Goal: Task Accomplishment & Management: Use online tool/utility

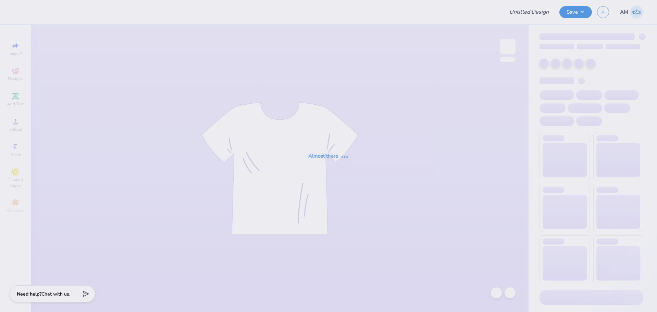
type input "Rhythms Dance Troupe"
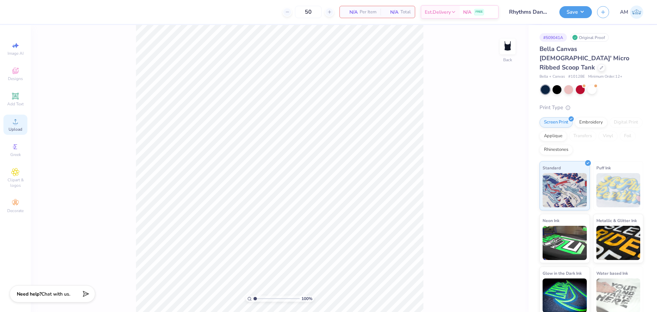
click at [20, 128] on span "Upload" at bounding box center [16, 129] width 14 height 5
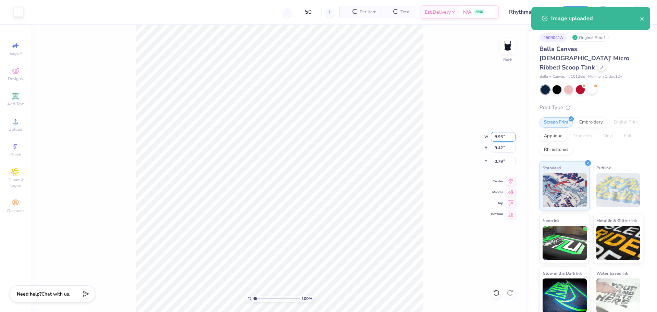
click at [497, 136] on input "8.95" at bounding box center [503, 137] width 25 height 10
type input "7.00"
type input "7.36"
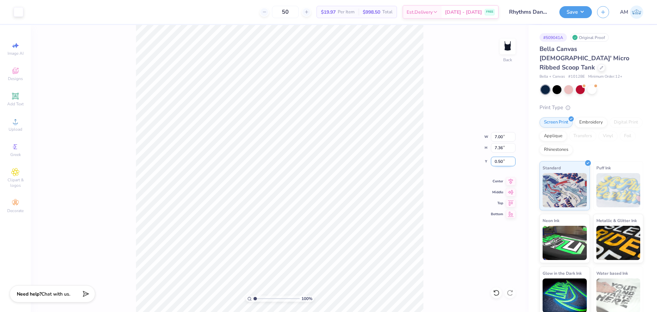
click at [500, 163] on input "0.50" at bounding box center [503, 162] width 25 height 10
type input "1.00"
click at [511, 179] on icon at bounding box center [511, 181] width 4 height 6
click at [496, 136] on input "7.00" at bounding box center [503, 137] width 25 height 10
type input "5.00"
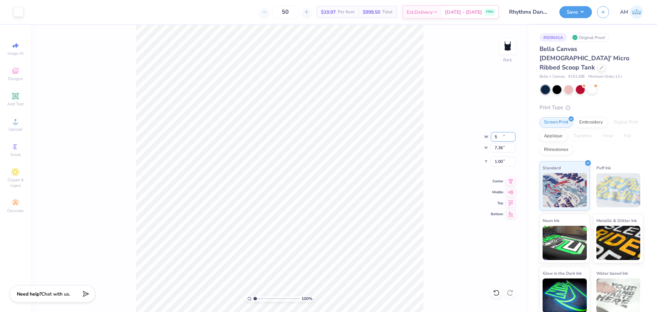
type input "5.26"
click at [512, 181] on icon at bounding box center [511, 181] width 4 height 6
click at [497, 163] on input "2.05" at bounding box center [503, 162] width 25 height 10
type input "1.00"
click at [441, 153] on div "100 % Back W 5.00 5.00 " H 5.26 5.26 " Y 1.00 1.00 " Center Middle Top Bottom" at bounding box center [280, 168] width 498 height 287
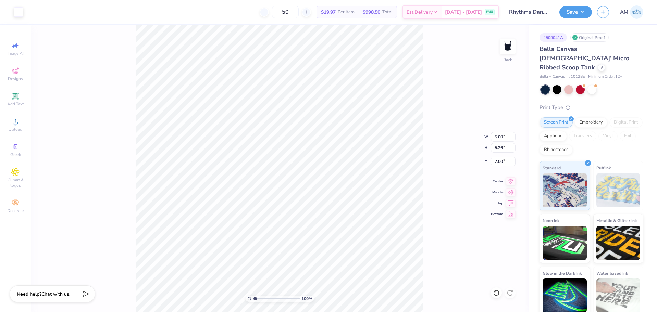
type input "1.00"
click at [508, 180] on icon at bounding box center [511, 180] width 10 height 8
click at [494, 135] on input "5.00" at bounding box center [503, 137] width 25 height 10
type input "7.00"
type input "7.36"
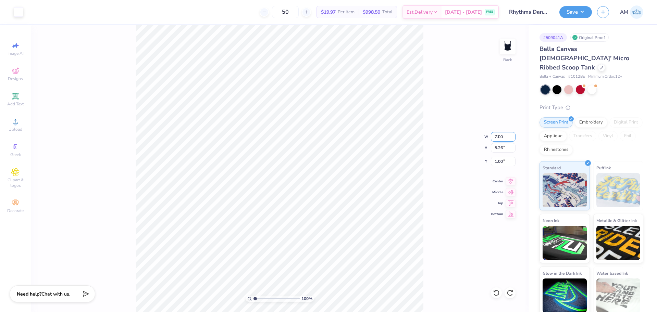
type input "0.50"
click at [424, 177] on div "100 % Back W 7.00 7.00 " H 7.36 7.36 " Y 0.50 0.50 " Center Middle Top Bottom" at bounding box center [280, 168] width 498 height 287
type input "2.00"
click at [507, 181] on icon at bounding box center [511, 180] width 10 height 8
click at [496, 163] on input "2.00" at bounding box center [503, 162] width 25 height 10
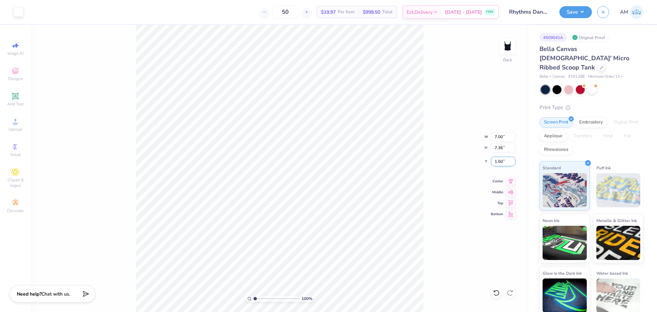
click at [496, 163] on input "1.50" at bounding box center [503, 162] width 25 height 10
type input "1.00"
click at [499, 136] on input "7.00" at bounding box center [503, 137] width 25 height 10
type input "6.00"
type input "6.31"
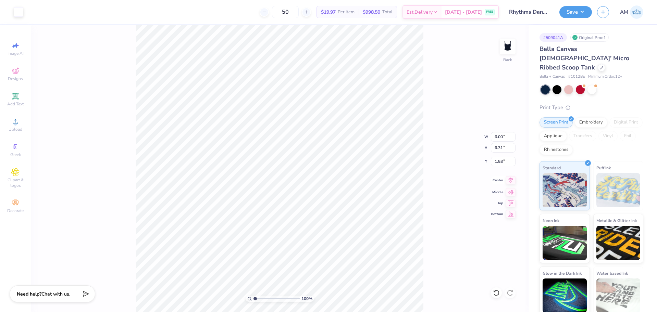
click at [511, 183] on icon at bounding box center [511, 181] width 4 height 6
click at [498, 164] on input "1.53" at bounding box center [503, 162] width 25 height 10
type input "1.00"
type input "1.11"
click at [256, 300] on input "range" at bounding box center [277, 299] width 46 height 6
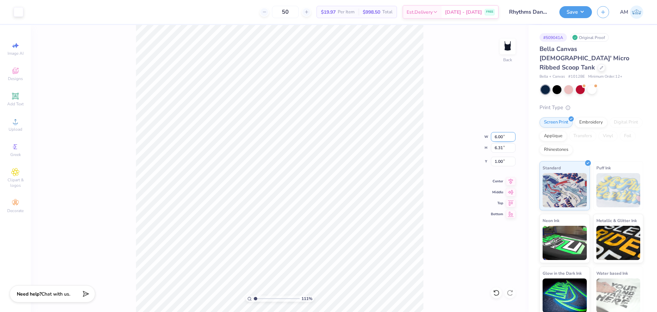
click at [498, 138] on input "6.00" at bounding box center [503, 137] width 25 height 10
type input "5.50"
type input "5.79"
click at [498, 161] on input "1.26" at bounding box center [503, 162] width 25 height 10
click at [498, 160] on input "1.50" at bounding box center [503, 162] width 25 height 10
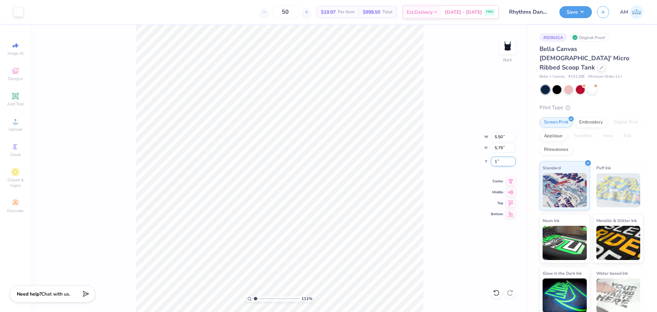
type input "1.00"
click at [498, 160] on input "1.00" at bounding box center [503, 162] width 25 height 10
click at [497, 160] on input "0.50" at bounding box center [503, 162] width 25 height 10
type input "1.00"
click at [505, 183] on div "Center" at bounding box center [503, 180] width 25 height 8
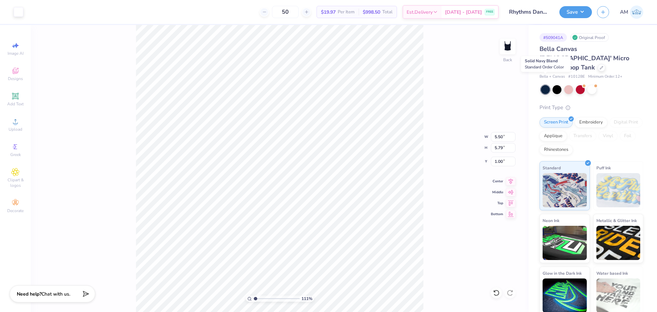
click at [543, 85] on div at bounding box center [545, 89] width 9 height 9
type input "1.26"
click at [256, 300] on input "range" at bounding box center [277, 299] width 46 height 6
click at [496, 138] on input "5.50" at bounding box center [503, 137] width 25 height 10
click at [441, 143] on div "126 % Back W 5.50 5.50 " H 5.79 5.79 " Y 1.00 1.00 " Center Middle Top Bottom" at bounding box center [280, 168] width 498 height 287
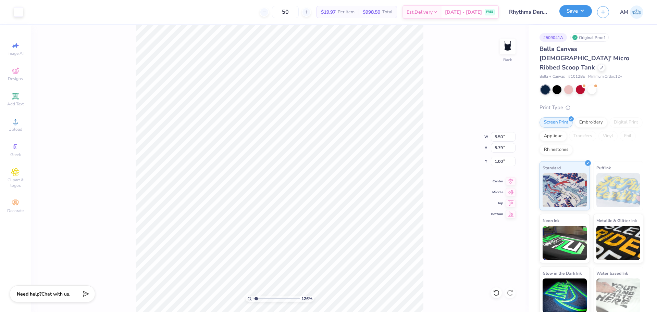
click at [576, 13] on button "Save" at bounding box center [575, 11] width 33 height 12
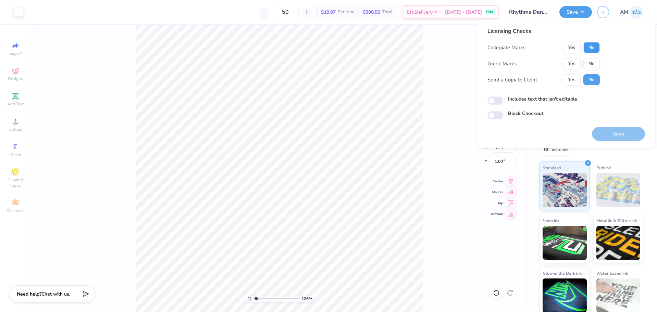
click at [593, 46] on button "No" at bounding box center [591, 47] width 16 height 11
click at [590, 62] on button "No" at bounding box center [591, 63] width 16 height 11
click at [559, 81] on div "Send a Copy to Client Yes No" at bounding box center [544, 79] width 112 height 11
click at [567, 79] on button "Yes" at bounding box center [572, 79] width 18 height 11
click at [495, 100] on input "Includes text that isn't editable" at bounding box center [496, 101] width 16 height 8
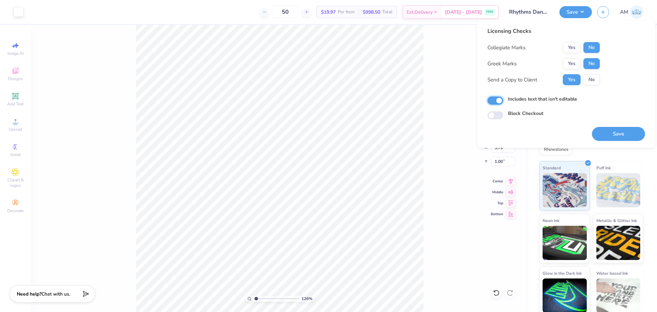
checkbox input "true"
click at [624, 139] on button "Save" at bounding box center [618, 134] width 53 height 14
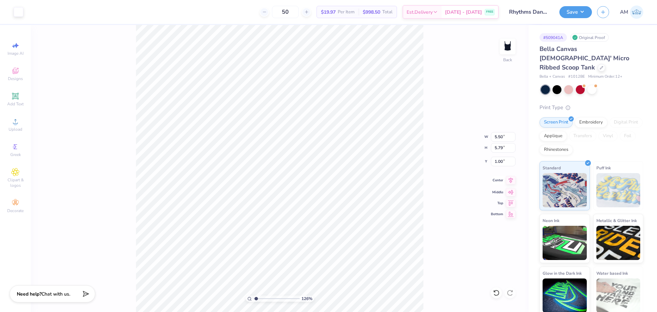
click at [508, 181] on icon at bounding box center [511, 180] width 10 height 8
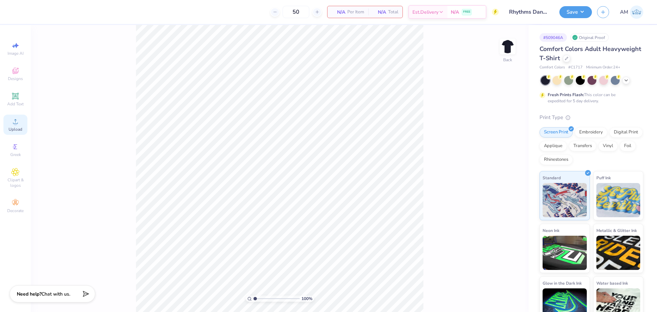
click at [16, 121] on icon at bounding box center [15, 122] width 8 height 8
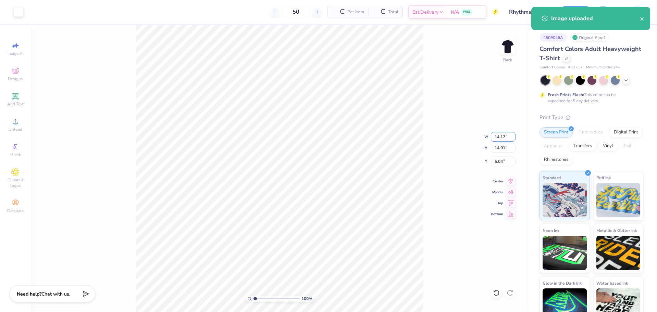
click at [499, 140] on input "14.17" at bounding box center [503, 137] width 25 height 10
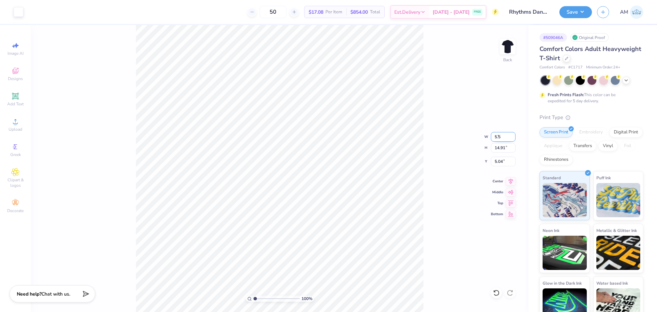
type input "5.50"
type input "5.79"
click at [499, 162] on input "9.61" at bounding box center [503, 162] width 25 height 10
click at [498, 161] on input "1.00" at bounding box center [503, 162] width 25 height 10
type input "3.00"
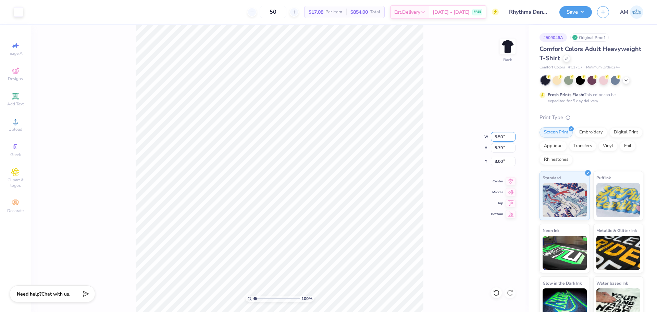
click at [497, 138] on input "5.50" at bounding box center [503, 137] width 25 height 10
click at [498, 137] on input "5.50" at bounding box center [503, 137] width 25 height 10
type input "12.50"
type input "13.15"
type input "0.50"
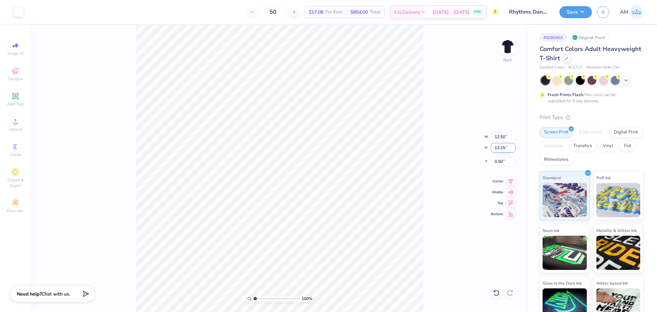
click at [503, 149] on input "13.15" at bounding box center [503, 148] width 25 height 10
type input "12.5"
type input "11.88"
type input "12.50"
type input "0.83"
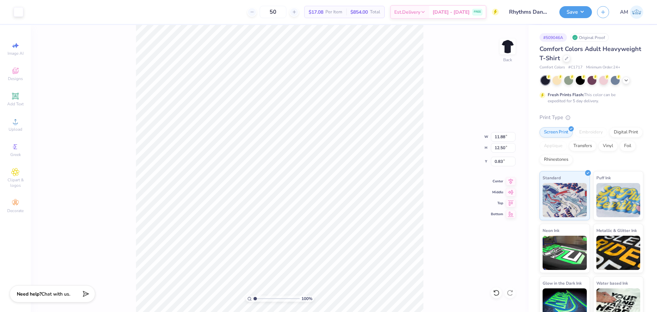
click at [437, 150] on div "100 % Back W 11.88 11.88 " H 12.50 12.50 " Y 0.83 0.83 " Center Middle Top Bott…" at bounding box center [280, 168] width 498 height 287
click at [495, 149] on input "12.50" at bounding box center [503, 148] width 25 height 10
type input "11.5"
type input "10.93"
type input "11.50"
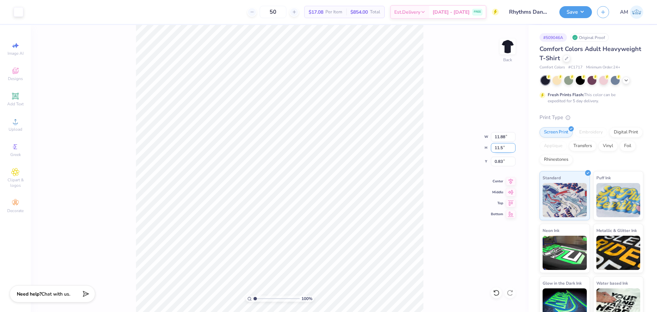
type input "1.33"
click at [495, 149] on input "11.50" at bounding box center [503, 148] width 25 height 10
type input "10.5"
type input "9.98"
type input "10.50"
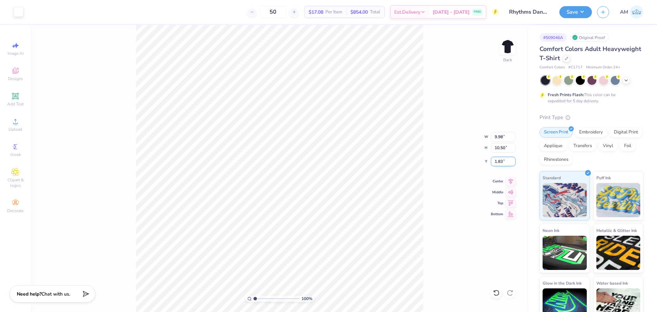
click at [499, 162] on input "1.83" at bounding box center [503, 162] width 25 height 10
type input "3.00"
click at [509, 180] on icon at bounding box center [511, 180] width 10 height 8
click at [497, 138] on input "9.98" at bounding box center [503, 137] width 25 height 10
type input "10.50"
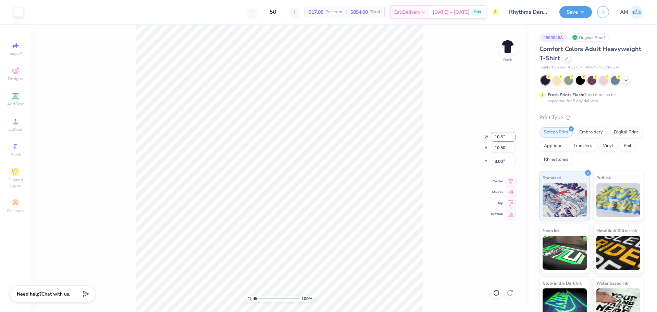
type input "11.05"
type input "2.73"
click at [501, 147] on input "11.05" at bounding box center [503, 148] width 25 height 10
click at [502, 139] on input "10.50" at bounding box center [503, 137] width 25 height 10
type input "10.00"
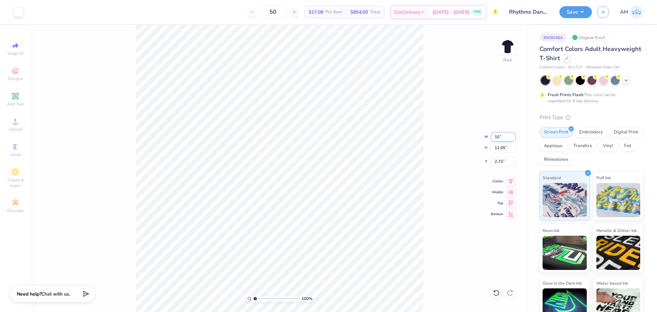
type input "10.52"
click at [501, 160] on input "2.99" at bounding box center [503, 162] width 25 height 10
type input "3.00"
click at [500, 136] on input "10.00" at bounding box center [503, 137] width 25 height 10
type input "10.50"
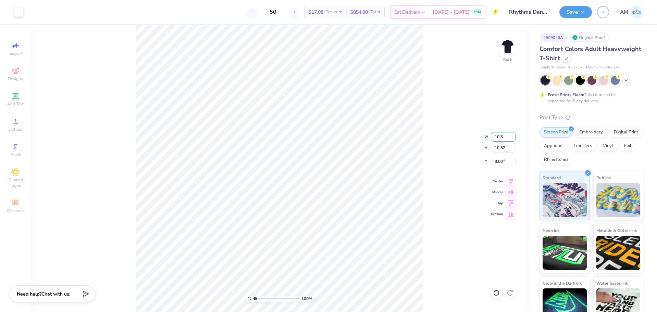
type input "11.05"
click at [500, 163] on input "2.74" at bounding box center [503, 162] width 25 height 10
type input "3.00"
click at [424, 167] on div "100 % Back W 10.50 10.50 " H 11.05 11.05 " Y 3.00 3.00 " Center Middle Top Bott…" at bounding box center [280, 168] width 498 height 287
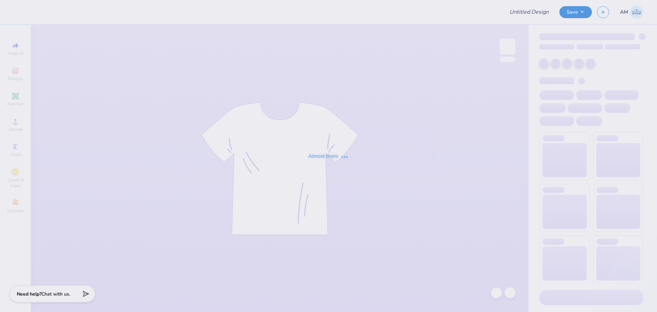
type input "GPHi hats"
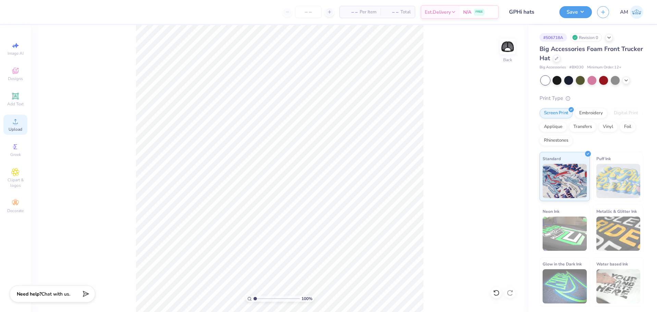
click at [20, 120] on div "Upload" at bounding box center [15, 125] width 24 height 20
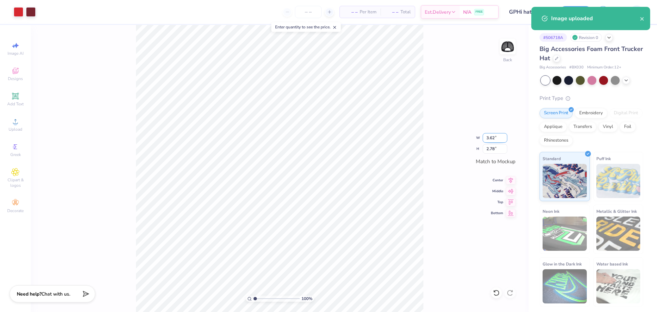
click at [490, 139] on input "3.62" at bounding box center [495, 138] width 25 height 10
type input "3.18"
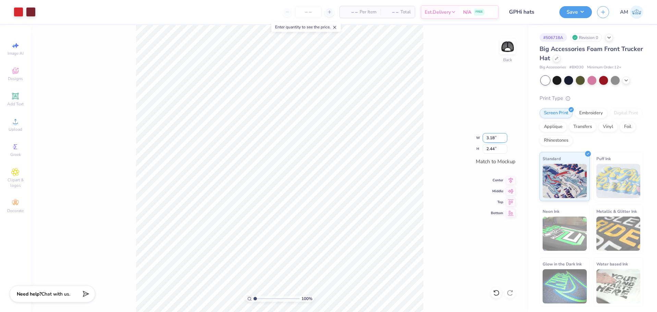
type input "2.44"
click at [512, 182] on icon at bounding box center [511, 179] width 10 height 8
click at [510, 193] on icon at bounding box center [511, 190] width 10 height 8
type input "3.41"
type input "2.62"
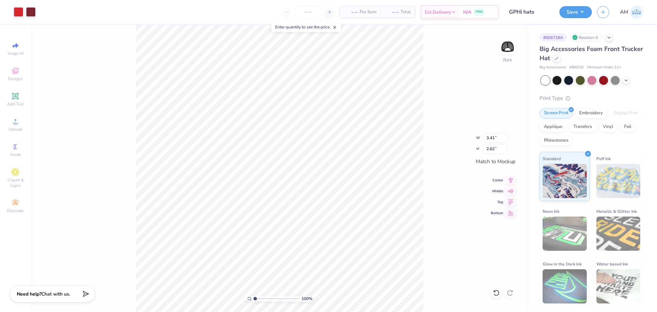
click at [428, 152] on div "100 % Back W 3.41 3.41 " H 2.62 2.62 " Match to Mockup Center Middle Top Bottom" at bounding box center [280, 168] width 498 height 287
click at [489, 138] on input "3.41" at bounding box center [495, 138] width 25 height 10
type input "3.40"
type input "2.61"
click at [511, 183] on icon at bounding box center [511, 179] width 10 height 8
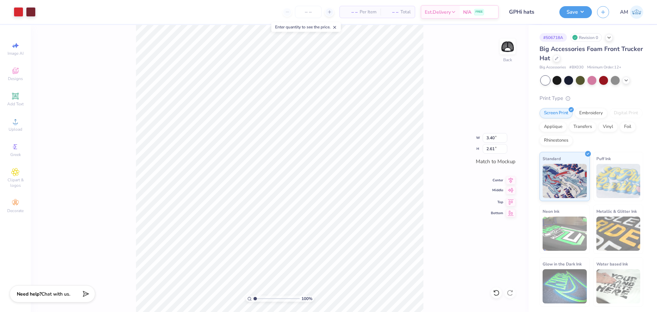
click at [511, 190] on icon at bounding box center [511, 190] width 6 height 4
click at [439, 157] on div "100 % Back W 3.40 3.40 " H 2.61 2.61 " Match to Mockup Center Middle Top Bottom" at bounding box center [280, 168] width 498 height 287
click at [19, 125] on icon at bounding box center [15, 122] width 8 height 8
click at [14, 122] on icon at bounding box center [15, 122] width 8 height 8
click at [491, 136] on input "3.62" at bounding box center [495, 138] width 25 height 10
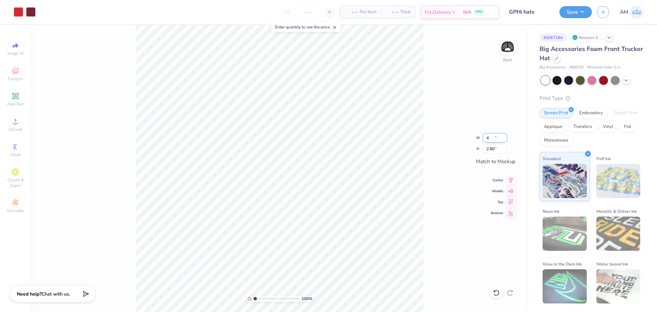
type input "3.65"
type input "2.80"
click at [429, 124] on div "100 % Back W 3.65 3.65 " H 2.80 2.80 " Match to Mockup Center Middle Top Bottom" at bounding box center [280, 168] width 498 height 287
click at [512, 182] on icon at bounding box center [511, 179] width 10 height 8
click at [511, 192] on icon at bounding box center [511, 190] width 6 height 4
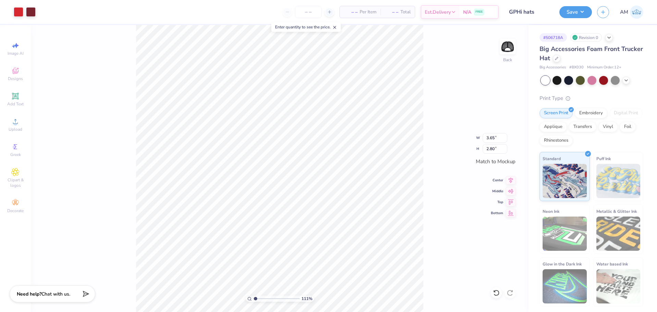
type input "1.11"
click at [256, 300] on input "range" at bounding box center [277, 299] width 46 height 6
click at [510, 181] on icon at bounding box center [511, 180] width 4 height 6
click at [509, 190] on icon at bounding box center [511, 190] width 10 height 8
click at [570, 12] on button "Save" at bounding box center [575, 11] width 33 height 12
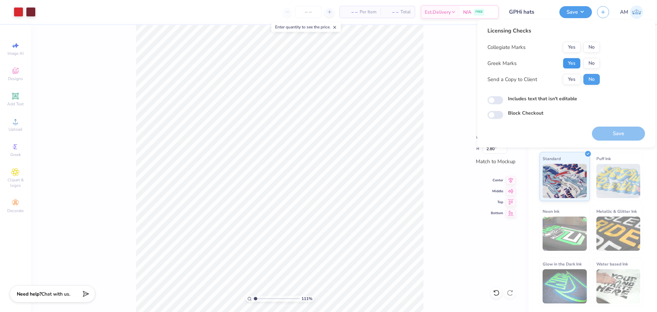
click at [574, 61] on button "Yes" at bounding box center [572, 63] width 18 height 11
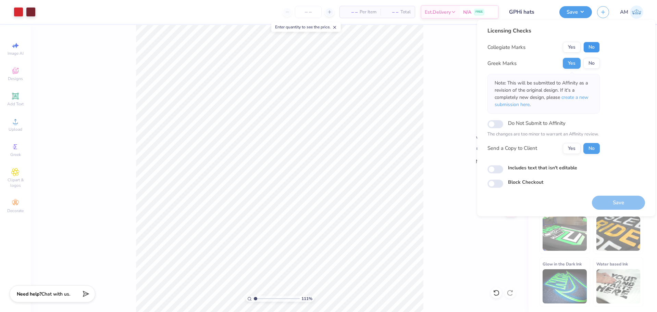
click at [589, 48] on button "No" at bounding box center [591, 47] width 16 height 11
click at [574, 152] on button "Yes" at bounding box center [572, 148] width 18 height 11
click at [495, 170] on input "Includes text that isn't editable" at bounding box center [496, 169] width 16 height 8
checkbox input "true"
click at [620, 200] on button "Save" at bounding box center [618, 203] width 53 height 14
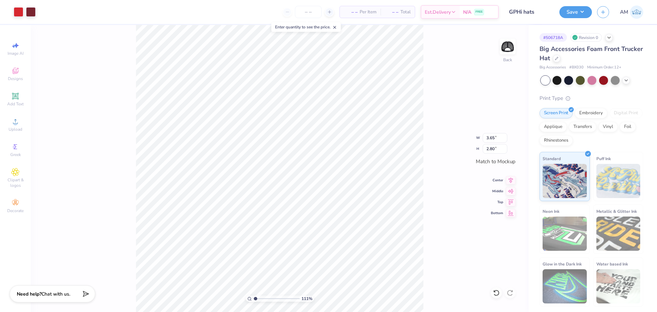
click at [597, 38] on div "Revision 0" at bounding box center [586, 37] width 32 height 9
click at [608, 39] on icon at bounding box center [608, 36] width 5 height 5
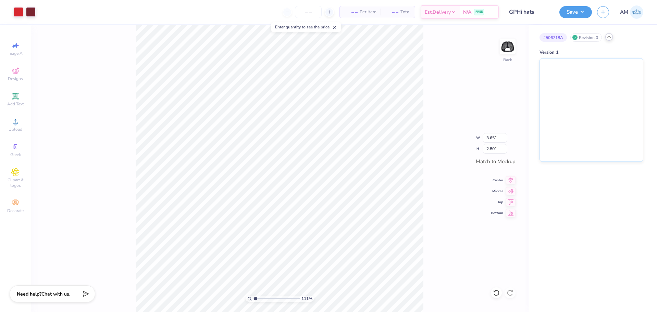
click at [434, 86] on div "111 % Back W 3.65 3.65 " H 2.80 2.80 " Match to Mockup Center Middle Top Bottom" at bounding box center [280, 168] width 498 height 287
click at [577, 12] on button "Save" at bounding box center [575, 11] width 33 height 12
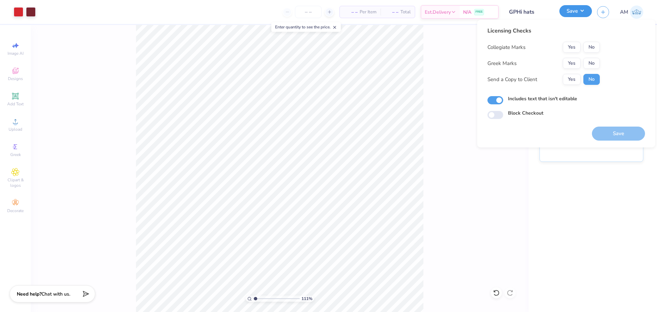
click at [577, 12] on button "Save" at bounding box center [575, 11] width 33 height 12
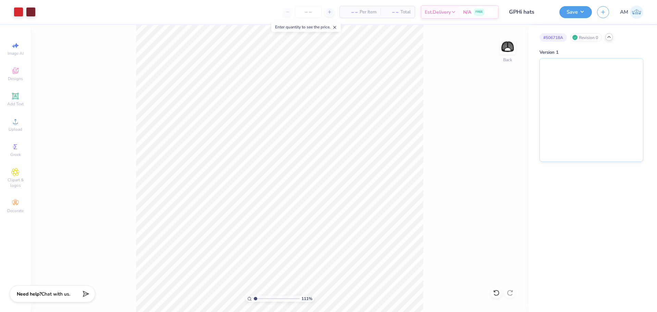
click at [607, 37] on icon at bounding box center [608, 36] width 5 height 5
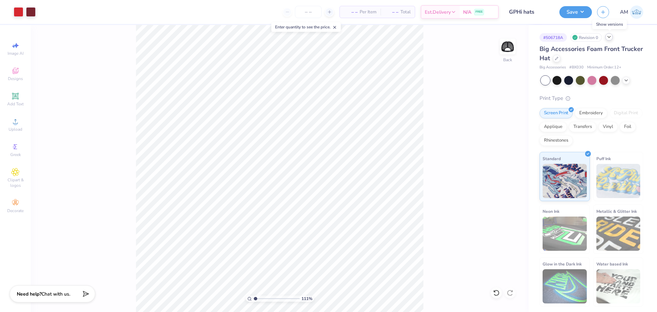
click at [607, 37] on icon at bounding box center [608, 36] width 5 height 5
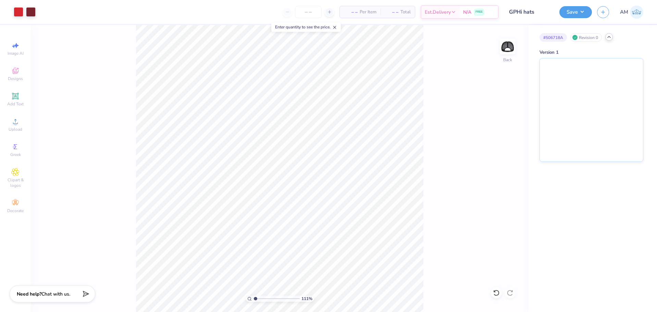
click at [595, 35] on div "Revision 0" at bounding box center [586, 37] width 32 height 9
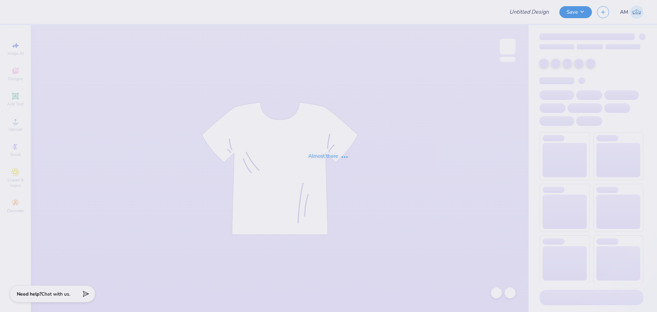
type input "Acacia Homecoming!"
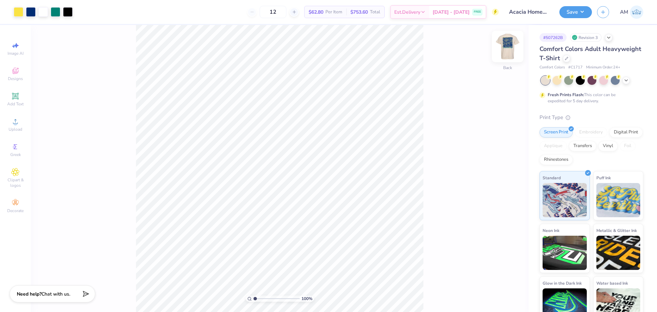
click at [506, 52] on img at bounding box center [507, 46] width 27 height 27
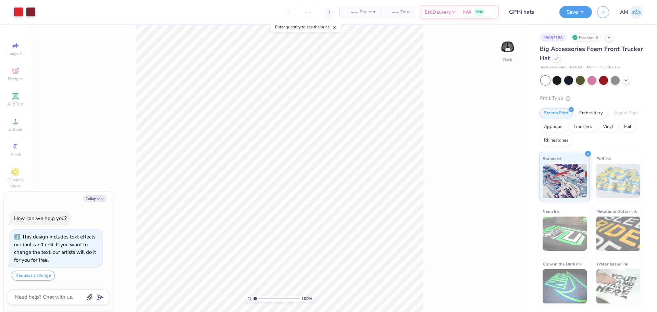
click at [596, 37] on div "Revision 0" at bounding box center [586, 37] width 32 height 9
click at [605, 39] on div "# 506718A Revision 0" at bounding box center [592, 37] width 104 height 9
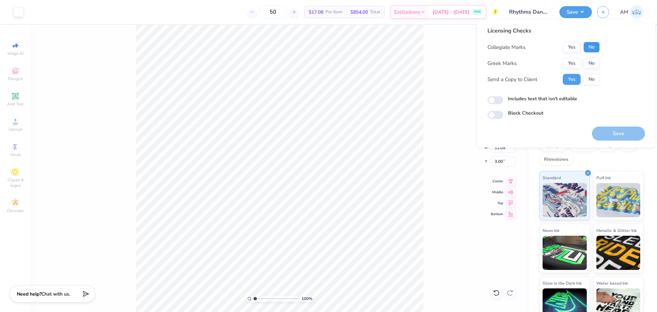
click at [596, 46] on button "No" at bounding box center [591, 47] width 16 height 11
click at [592, 62] on button "No" at bounding box center [591, 63] width 16 height 11
click at [495, 99] on input "Includes text that isn't editable" at bounding box center [496, 100] width 16 height 8
checkbox input "true"
click at [614, 132] on button "Save" at bounding box center [618, 134] width 53 height 14
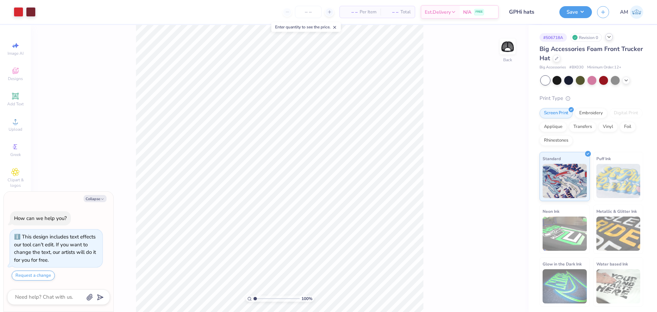
click at [612, 38] on icon at bounding box center [608, 36] width 5 height 5
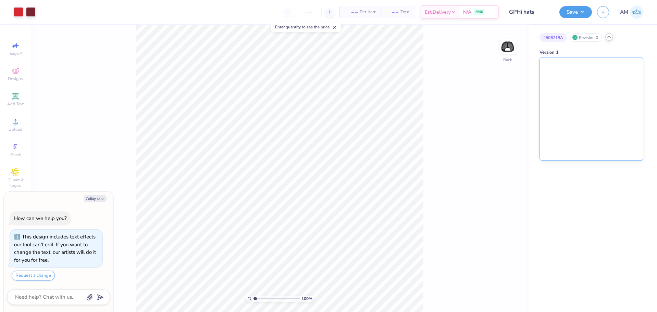
click at [582, 122] on img at bounding box center [591, 109] width 103 height 103
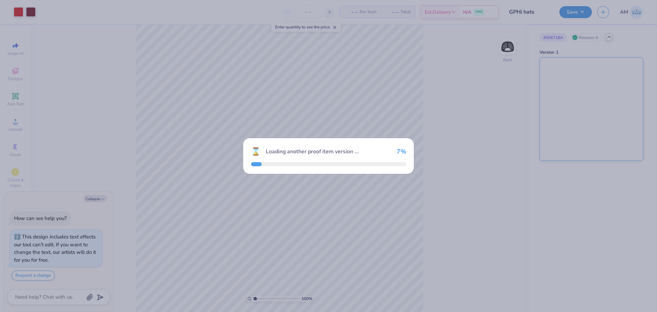
type textarea "x"
type input "12"
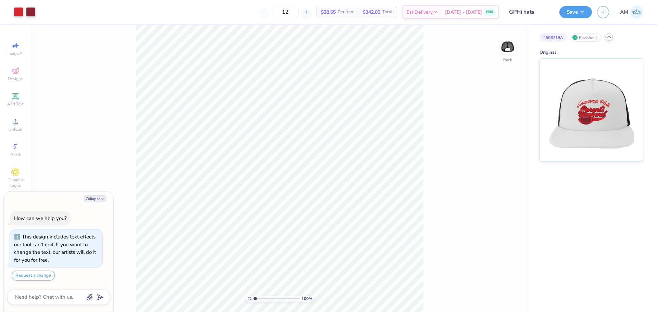
click at [594, 209] on div "# 506718A Revision 1 Original" at bounding box center [593, 168] width 128 height 287
type textarea "x"
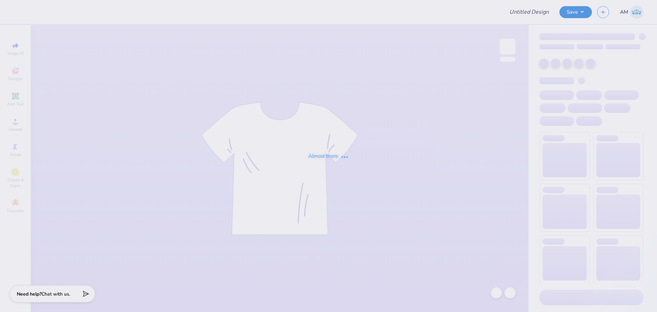
type input "GPHi hats"
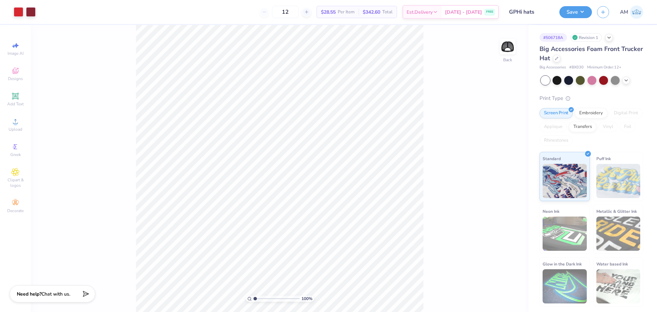
click at [588, 36] on div "Revision 1" at bounding box center [586, 37] width 32 height 9
click at [609, 38] on icon at bounding box center [608, 36] width 5 height 5
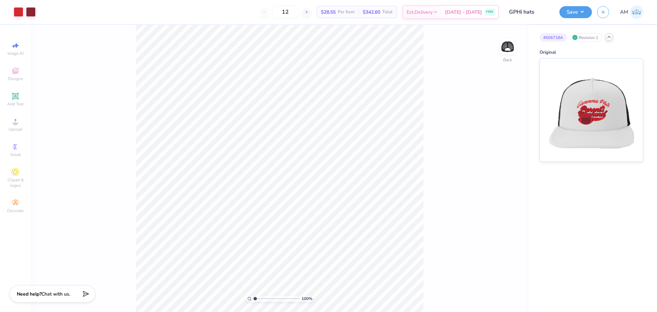
click at [443, 77] on div "100 % Back" at bounding box center [280, 168] width 498 height 287
click at [449, 114] on div "100 % Back" at bounding box center [280, 168] width 498 height 287
click at [13, 129] on span "Upload" at bounding box center [16, 129] width 14 height 5
click at [496, 293] on icon at bounding box center [496, 293] width 7 height 7
click at [496, 293] on div "100 % Back" at bounding box center [280, 168] width 498 height 287
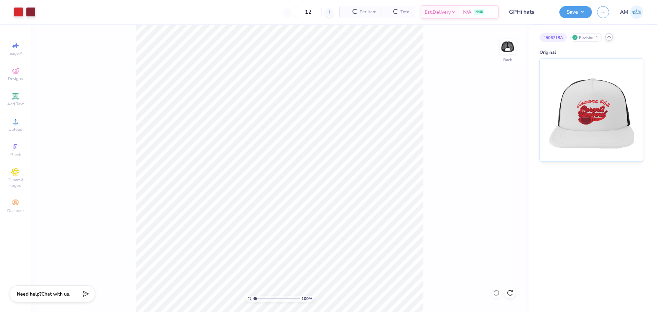
click at [496, 293] on div "100 % Back" at bounding box center [280, 168] width 498 height 287
click at [497, 293] on div "100 % Back" at bounding box center [280, 168] width 498 height 287
click at [181, 104] on div "100 % Back" at bounding box center [280, 168] width 498 height 287
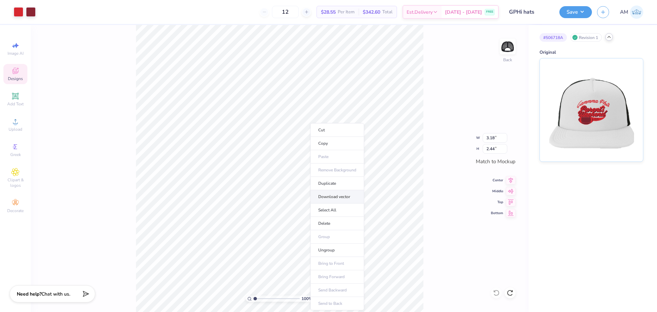
click at [337, 198] on li "Download vector" at bounding box center [337, 196] width 54 height 13
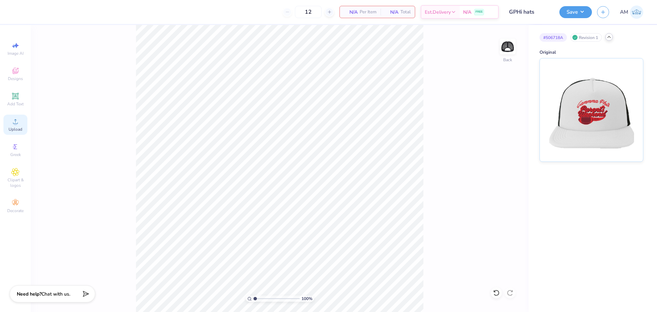
click at [13, 126] on div "Upload" at bounding box center [15, 125] width 24 height 20
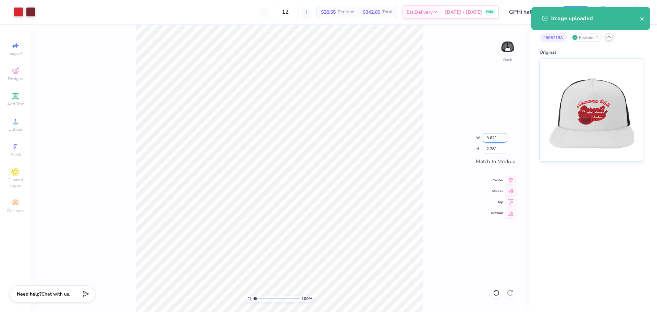
click at [494, 138] on input "3.62" at bounding box center [495, 138] width 25 height 10
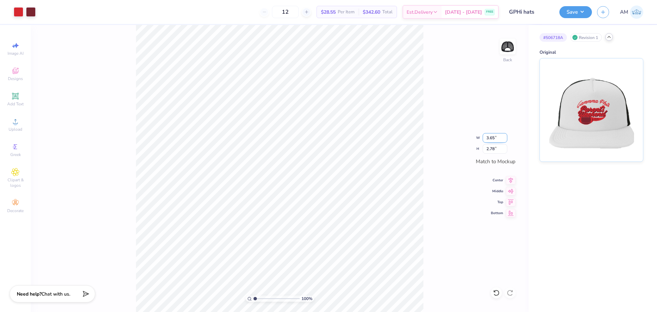
type input "3.65"
type input "2.80"
click at [508, 181] on icon at bounding box center [511, 179] width 10 height 8
click at [509, 194] on icon at bounding box center [511, 190] width 10 height 8
click at [576, 3] on div "Save AM" at bounding box center [608, 12] width 98 height 24
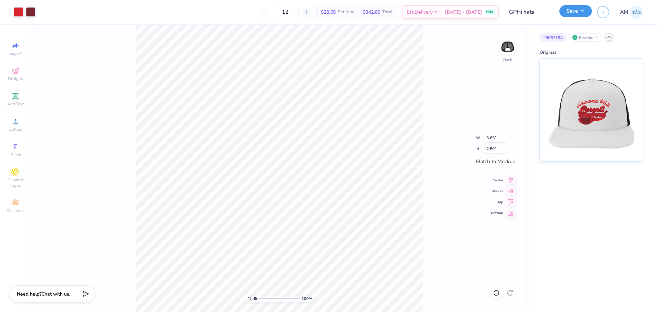
click at [585, 13] on button "Save" at bounding box center [575, 11] width 33 height 12
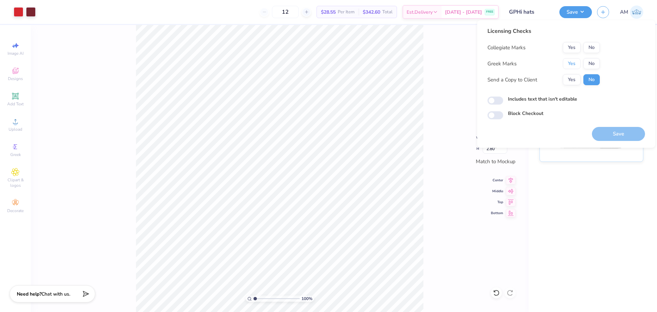
drag, startPoint x: 574, startPoint y: 63, endPoint x: 588, endPoint y: 53, distance: 17.2
click at [574, 63] on button "Yes" at bounding box center [572, 63] width 18 height 11
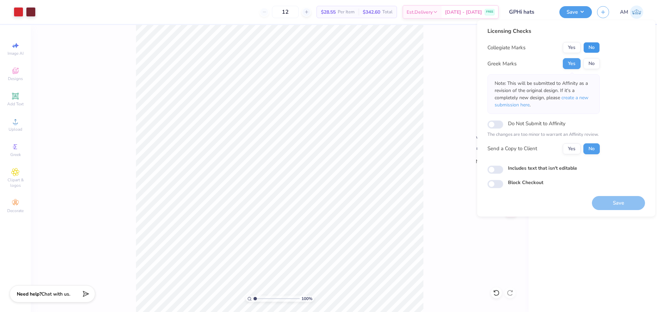
click at [593, 48] on button "No" at bounding box center [591, 47] width 16 height 11
click at [574, 146] on button "Yes" at bounding box center [572, 149] width 18 height 11
click at [498, 169] on input "Includes text that isn't editable" at bounding box center [496, 170] width 16 height 8
checkbox input "true"
click at [620, 201] on button "Save" at bounding box center [618, 203] width 53 height 14
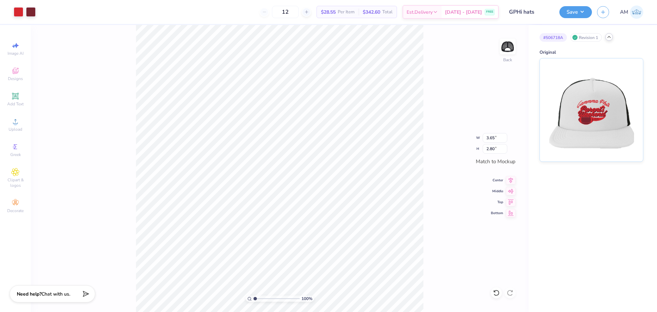
click at [597, 35] on div "Revision 1" at bounding box center [586, 37] width 32 height 9
click at [609, 40] on div at bounding box center [609, 37] width 8 height 8
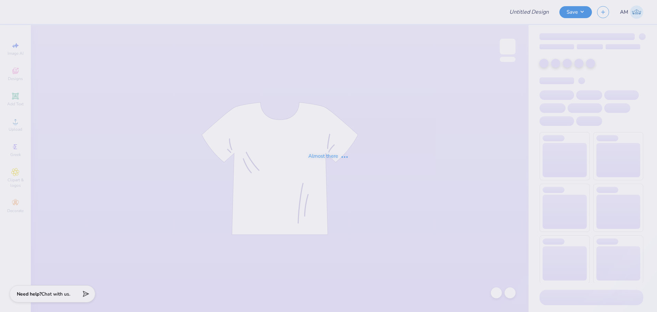
type input "GPHi hats"
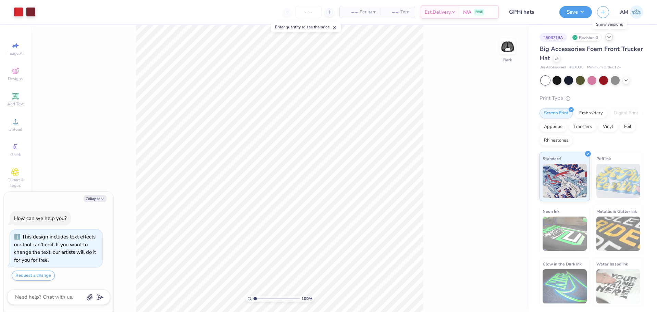
click at [609, 39] on icon at bounding box center [608, 36] width 5 height 5
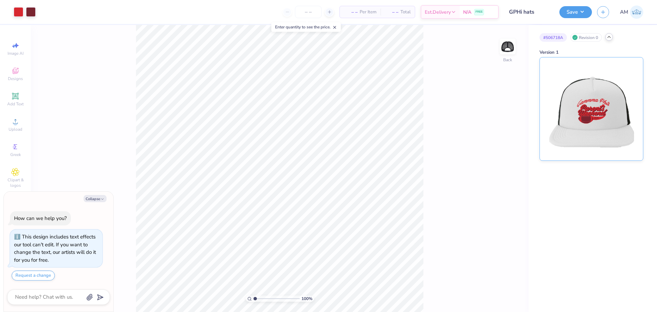
click at [599, 108] on img at bounding box center [591, 109] width 85 height 103
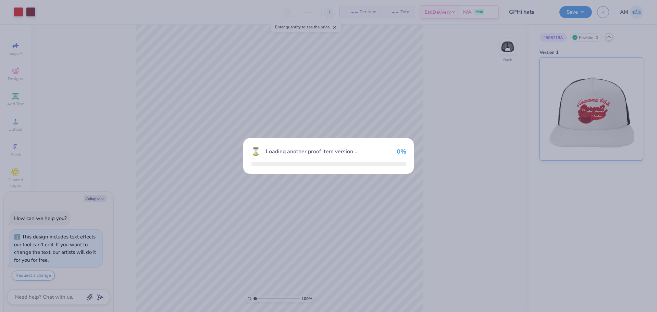
type textarea "x"
type input "12"
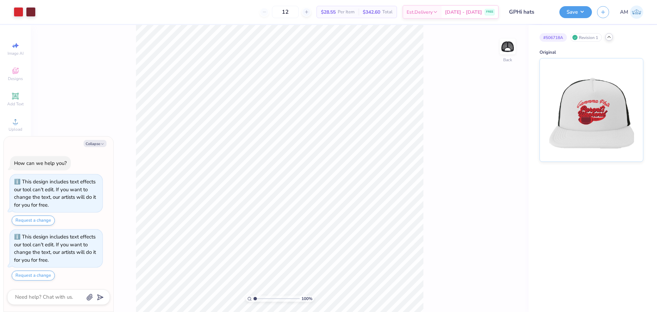
click at [599, 108] on img at bounding box center [591, 110] width 85 height 103
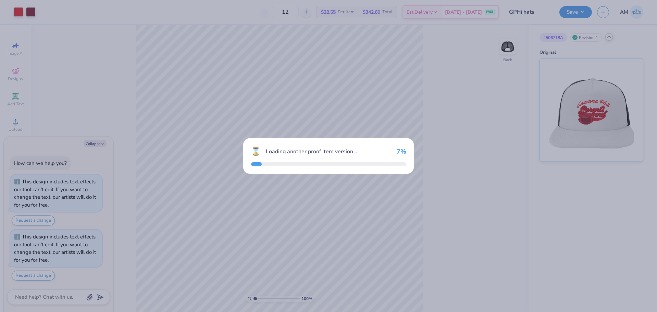
type textarea "x"
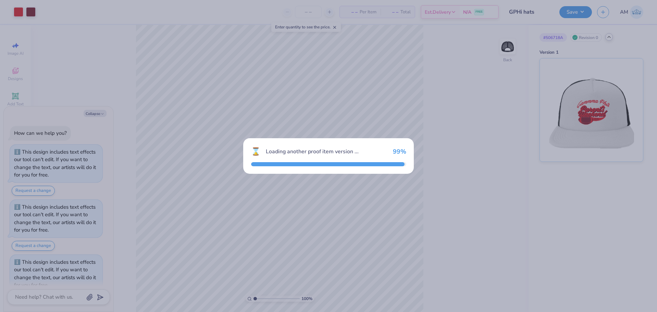
scroll to position [25, 0]
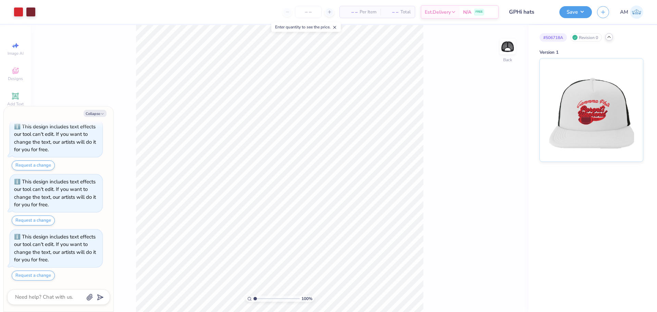
click at [599, 108] on img at bounding box center [591, 110] width 85 height 103
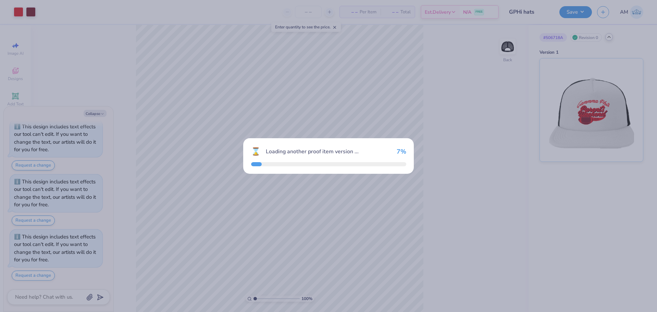
type textarea "x"
type input "12"
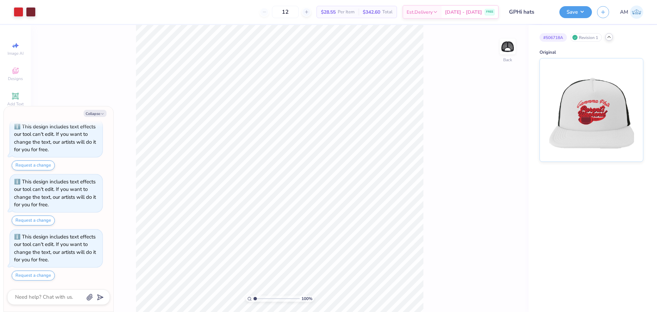
click at [599, 108] on img at bounding box center [591, 110] width 85 height 103
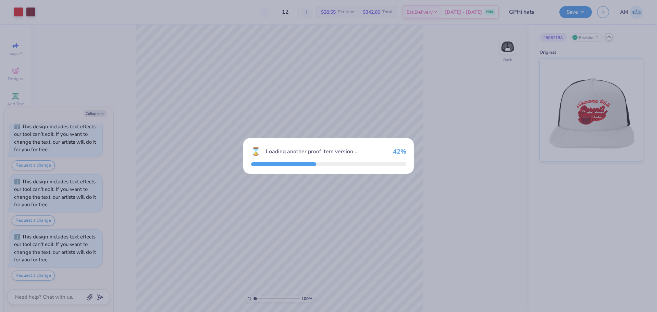
type textarea "x"
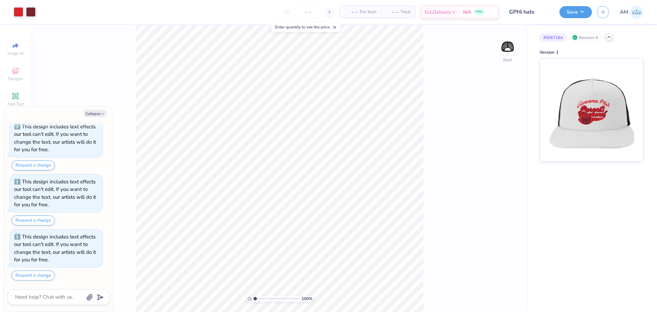
click at [599, 108] on img at bounding box center [591, 110] width 85 height 103
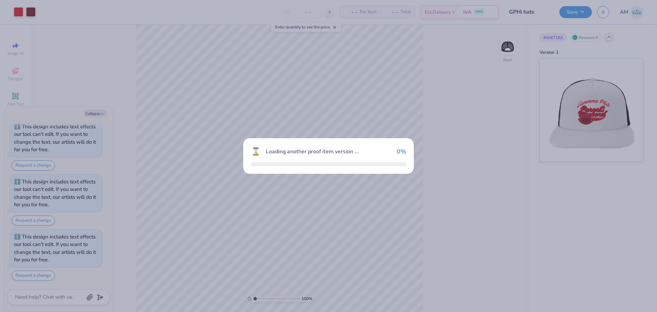
type textarea "x"
type input "12"
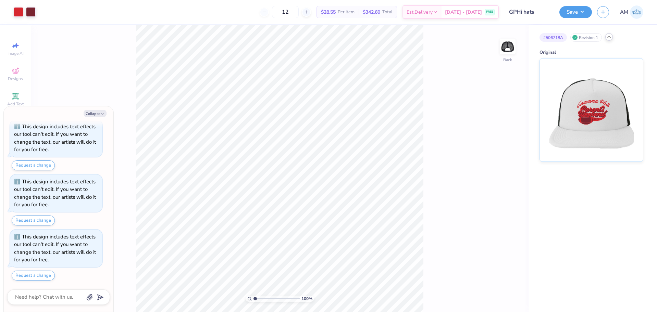
click at [599, 36] on div "Revision 1" at bounding box center [586, 37] width 32 height 9
click at [609, 37] on icon at bounding box center [608, 36] width 5 height 5
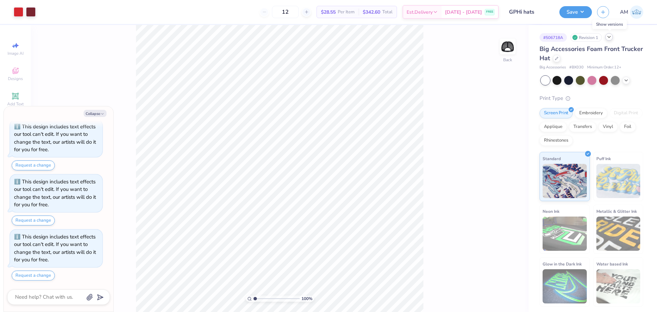
click at [607, 38] on icon at bounding box center [608, 36] width 5 height 5
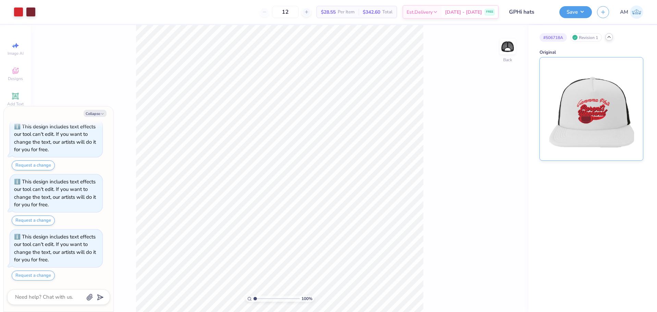
click at [596, 107] on img at bounding box center [591, 109] width 85 height 103
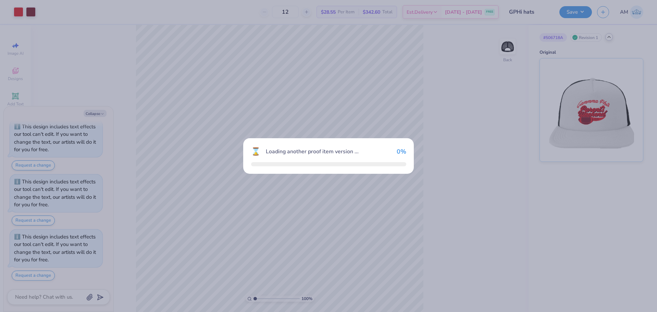
type textarea "x"
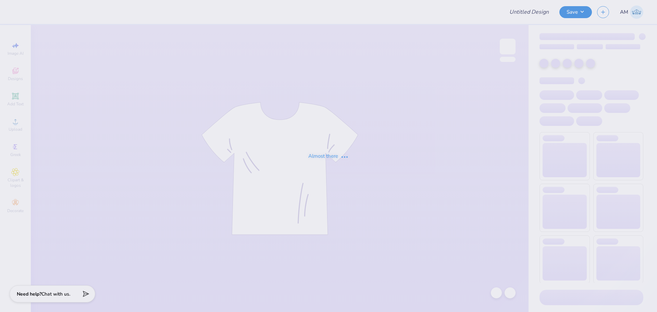
type input "KAxKD Merch"
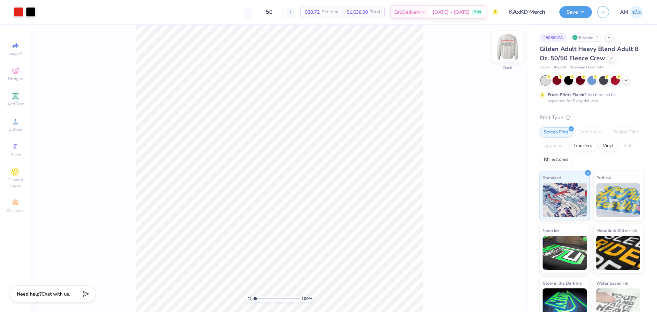
click at [512, 46] on img at bounding box center [507, 46] width 27 height 27
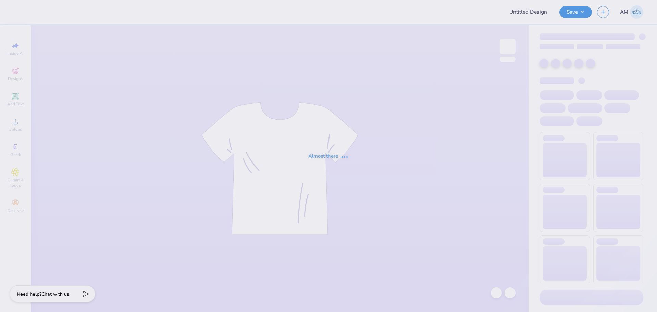
type input "KAxKD Merch"
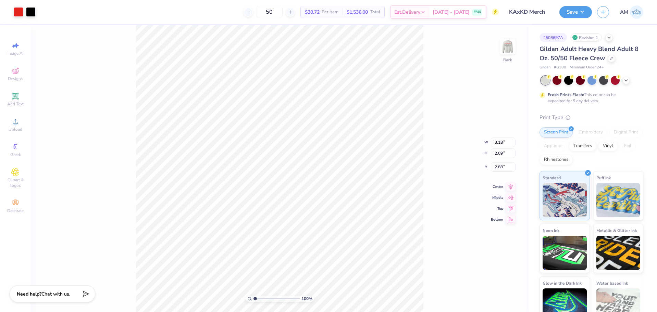
type input "3.00"
click at [13, 125] on icon at bounding box center [15, 122] width 8 height 8
click at [496, 137] on input "15.00" at bounding box center [503, 137] width 25 height 10
type input "3.50"
type input "1.80"
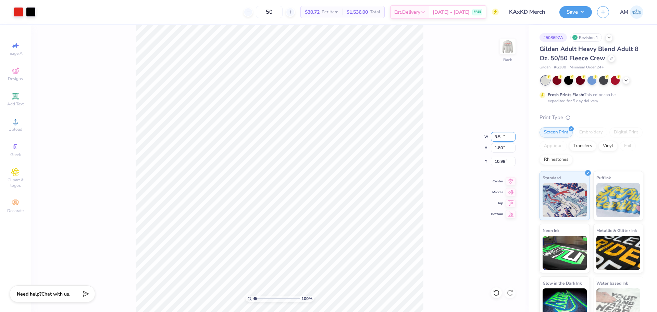
type input "10.98"
click at [433, 167] on div "100 % Back W 3.50 3.50 " H 1.80 1.80 " Y 10.98 10.98 " Center Middle Top Bottom" at bounding box center [280, 168] width 498 height 287
type input "3.18"
type input "1.21"
type input "3.00"
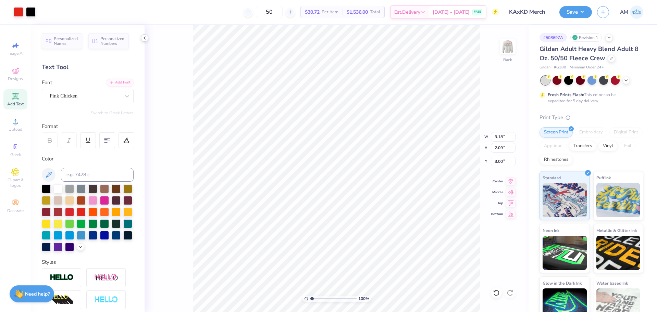
click at [146, 38] on icon at bounding box center [144, 37] width 5 height 5
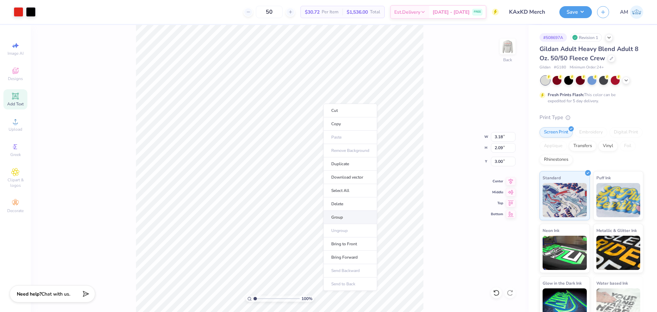
click at [337, 217] on li "Group" at bounding box center [350, 217] width 54 height 13
type input "3.50"
type input "1.80"
type input "10.98"
type input "3.18"
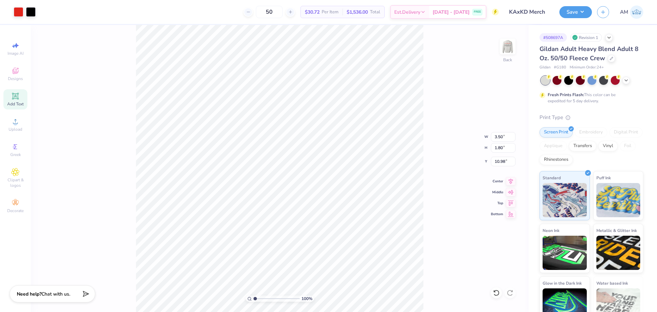
type input "2.09"
type input "3.00"
type input "3.50"
type input "1.80"
type input "10.98"
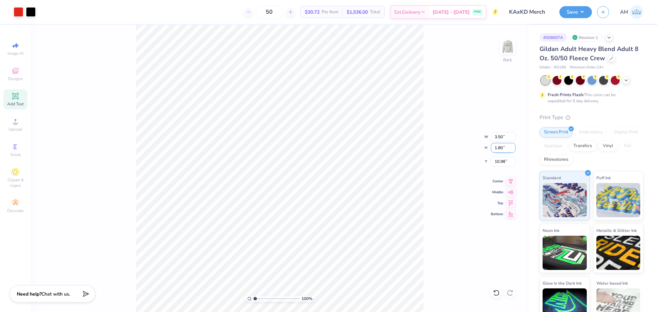
click at [498, 148] on input "1.80" at bounding box center [503, 148] width 25 height 10
type input "3.5"
type input "6.81"
type input "3.50"
type input "10.13"
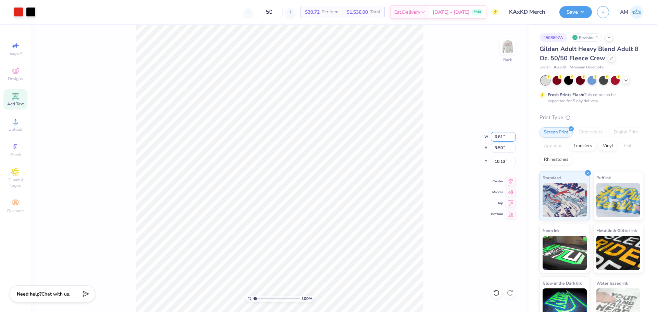
click at [498, 138] on input "6.81" at bounding box center [503, 137] width 25 height 10
type input "3.50"
type input "1.80"
click at [498, 161] on input "10.98" at bounding box center [503, 162] width 25 height 10
click at [495, 163] on input "3.19" at bounding box center [503, 162] width 25 height 10
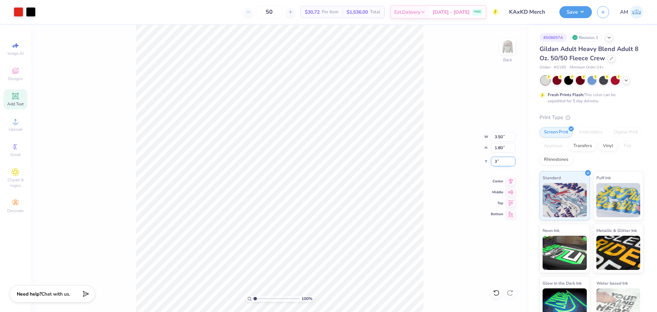
type input "3.00"
click at [513, 49] on img at bounding box center [507, 46] width 27 height 27
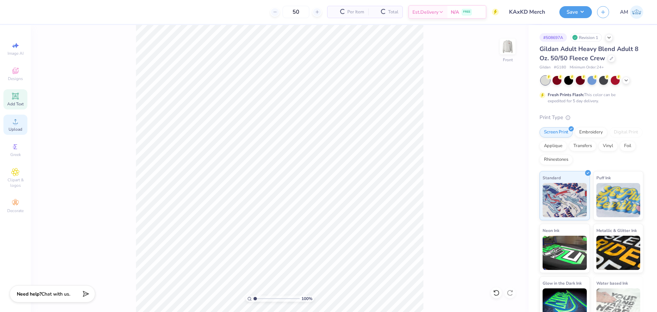
click at [18, 125] on icon at bounding box center [15, 122] width 8 height 8
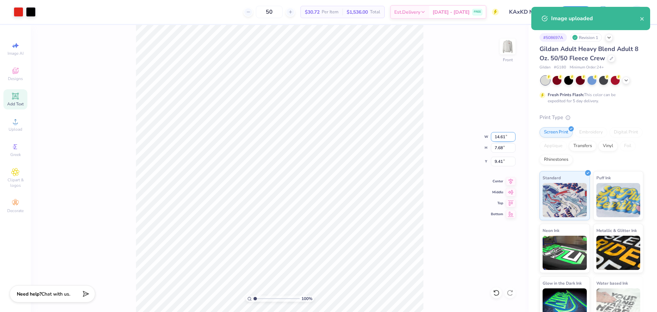
click at [502, 139] on input "14.61" at bounding box center [503, 137] width 25 height 10
type input "14.68"
type input "7.72"
type input "9.39"
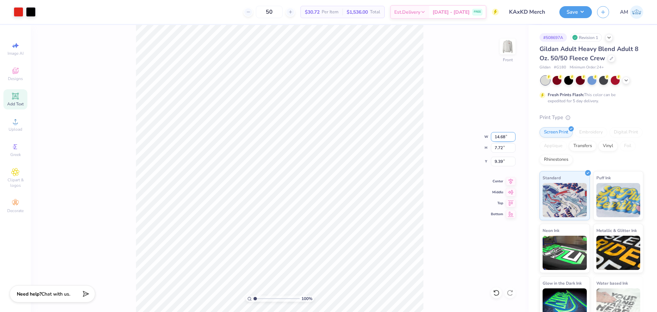
click at [500, 138] on input "14.68" at bounding box center [503, 137] width 25 height 10
type input "12.50"
type input "6.57"
type input "9.96"
click at [498, 138] on input "12.50" at bounding box center [503, 137] width 25 height 10
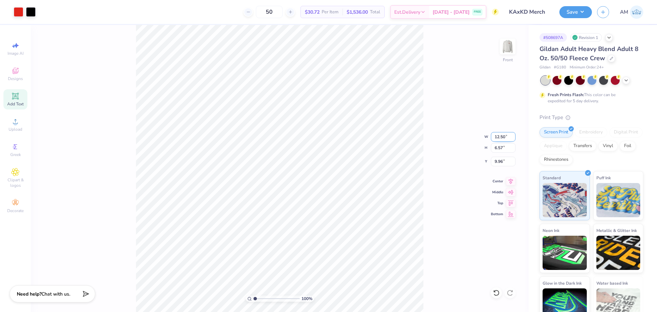
click at [498, 138] on input "12.50" at bounding box center [503, 137] width 25 height 10
type input "14.00"
type input "7.36"
click at [496, 159] on input "9.57" at bounding box center [503, 162] width 25 height 10
type input "5.00"
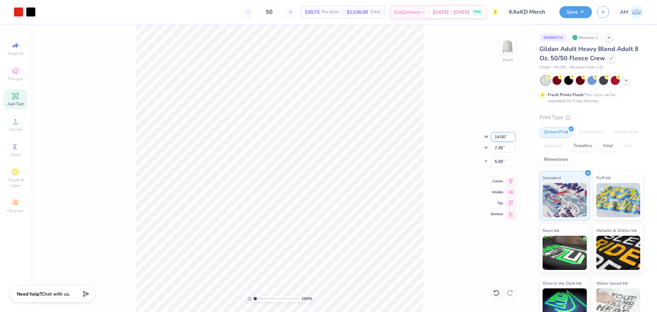
click at [501, 136] on input "14.00" at bounding box center [503, 137] width 25 height 10
type input "14.50"
type input "7.62"
click at [500, 161] on input "4.87" at bounding box center [503, 162] width 25 height 10
type input "5.00"
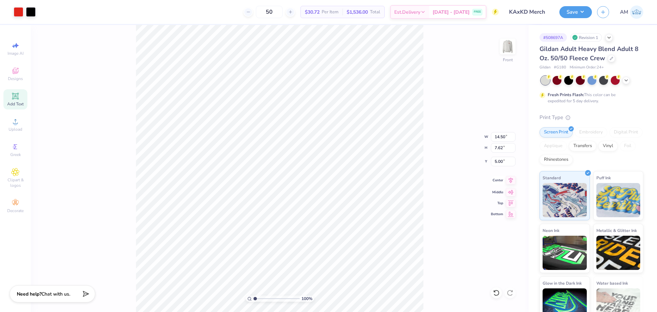
click at [510, 182] on icon at bounding box center [511, 180] width 10 height 8
click at [445, 169] on div "100 % Front W 14.50 14.50 " H 7.62 7.62 " Y 5.00 5.00 " Center Middle Top Bottom" at bounding box center [280, 168] width 498 height 287
click at [498, 138] on input "14.50" at bounding box center [503, 137] width 25 height 10
type input "14.68"
type input "7.72"
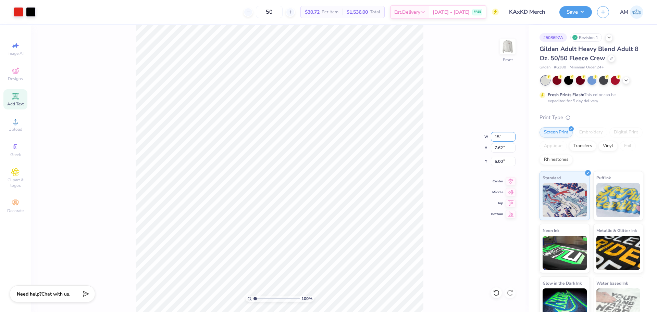
type input "4.95"
click at [431, 153] on div "100 % Front W 14.68 14.68 " H 7.72 7.72 " Y 4.95 4.95 " Center Middle Top Bottom" at bounding box center [280, 168] width 498 height 287
click at [497, 137] on input "14.68" at bounding box center [503, 137] width 25 height 10
type input "14.50"
type input "7.62"
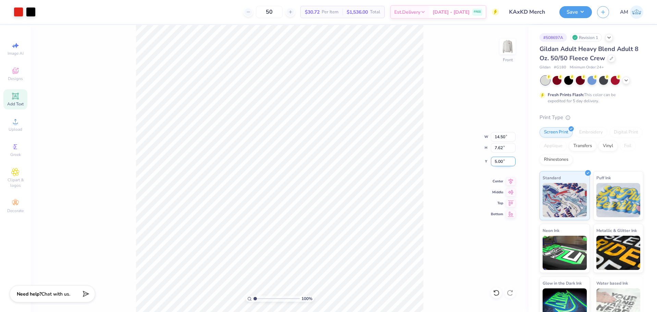
click at [496, 162] on input "5.00" at bounding box center [503, 162] width 25 height 10
type input "5.00"
click at [510, 181] on icon at bounding box center [511, 181] width 4 height 6
click at [503, 51] on img at bounding box center [507, 46] width 27 height 27
